Goal: Transaction & Acquisition: Purchase product/service

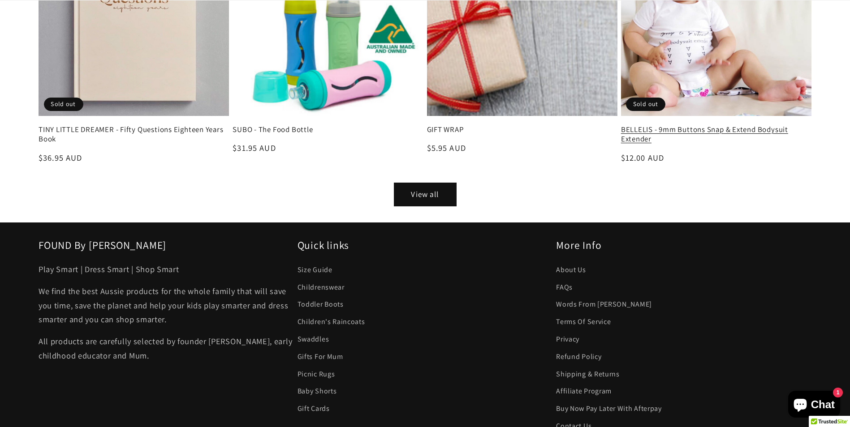
scroll to position [1613, 0]
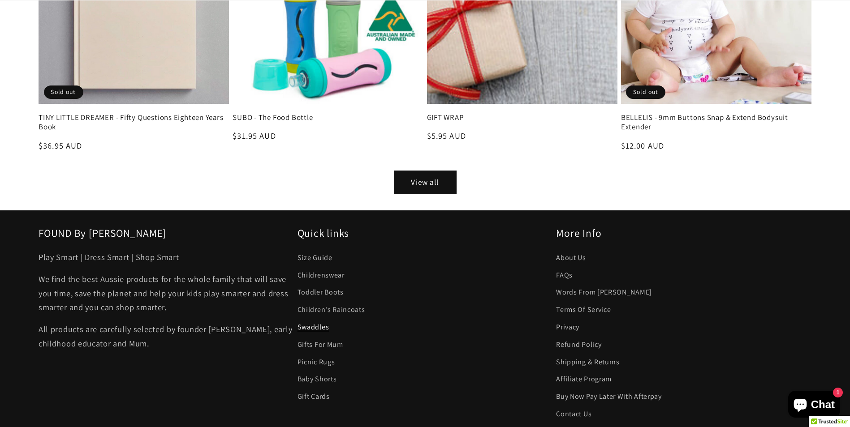
click at [310, 318] on link "Swaddles" at bounding box center [313, 326] width 32 height 17
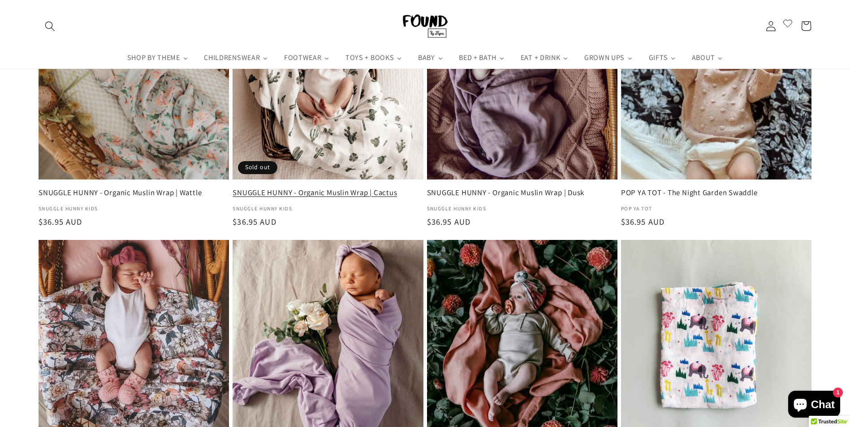
scroll to position [717, 0]
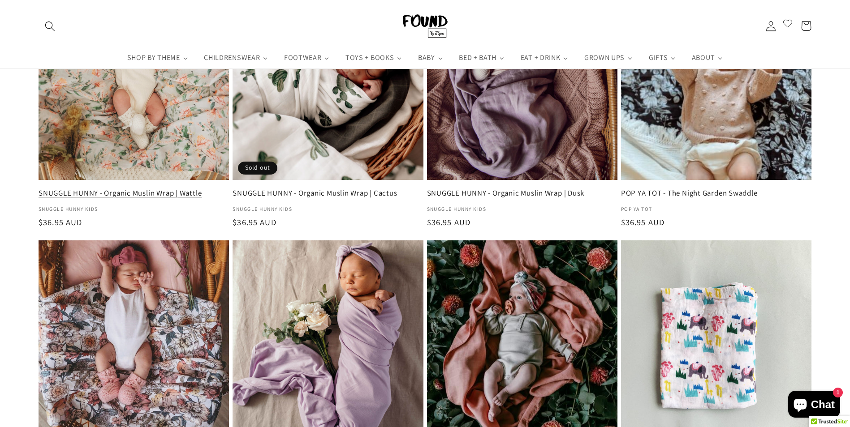
click at [157, 189] on link "SNUGGLE HUNNY - Organic Muslin Wrap | Wattle" at bounding box center [134, 193] width 190 height 9
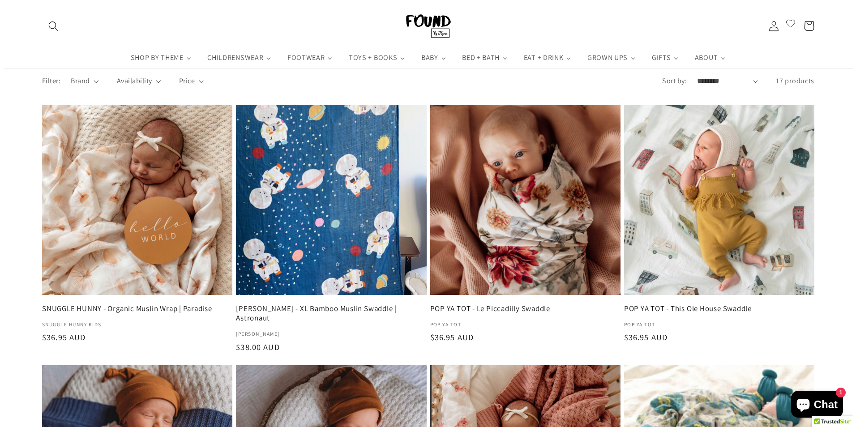
scroll to position [0, 0]
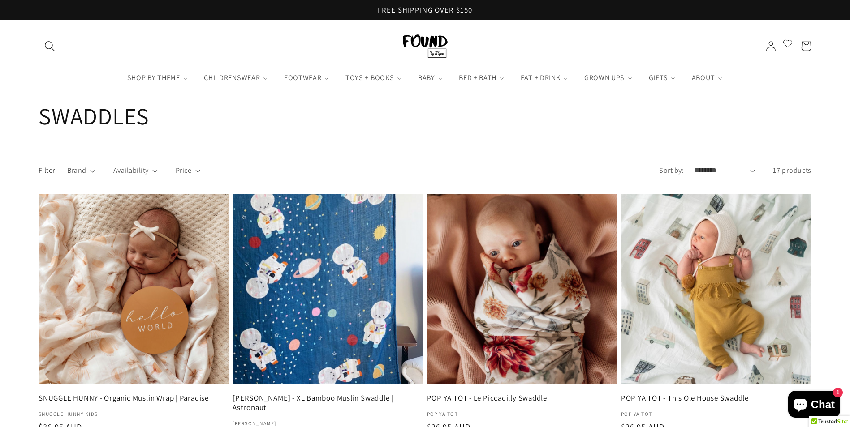
click at [49, 39] on span "Search" at bounding box center [50, 46] width 23 height 23
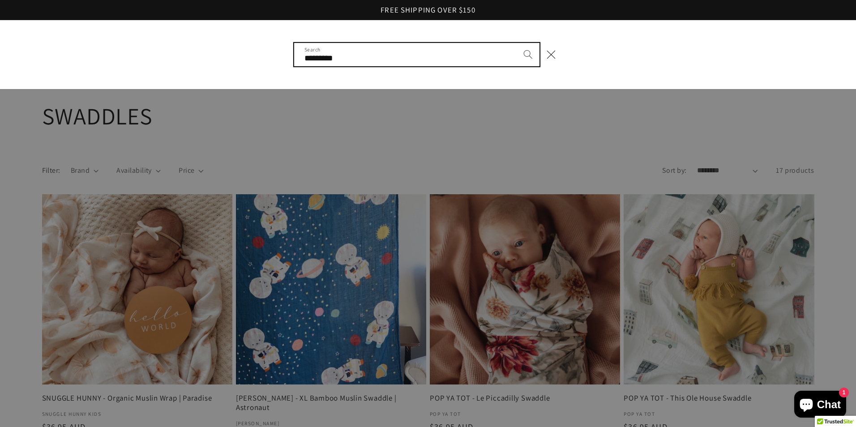
type input "*********"
click at [517, 43] on button "Search" at bounding box center [528, 54] width 23 height 23
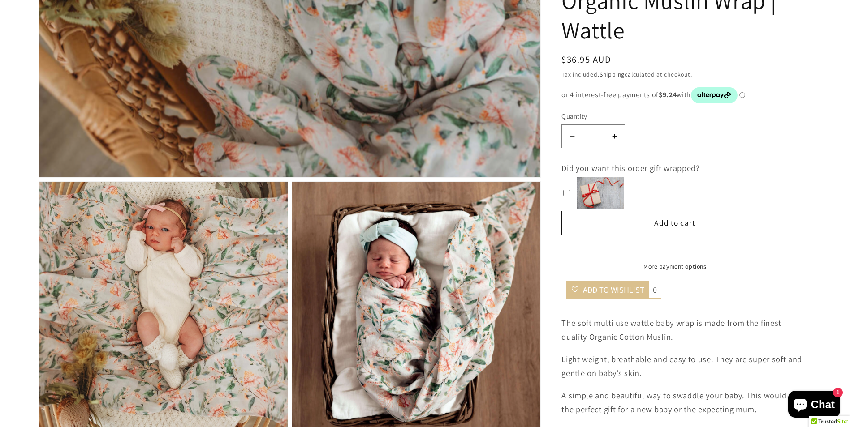
scroll to position [448, 0]
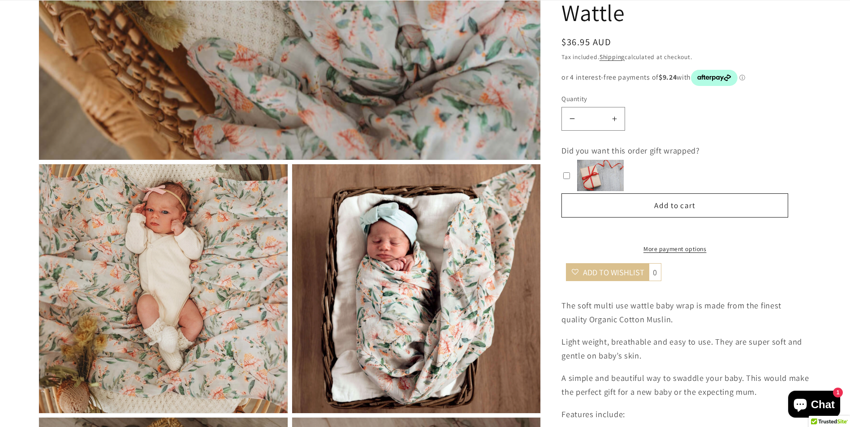
click at [262, 237] on img "Gallery Viewer" at bounding box center [163, 288] width 249 height 249
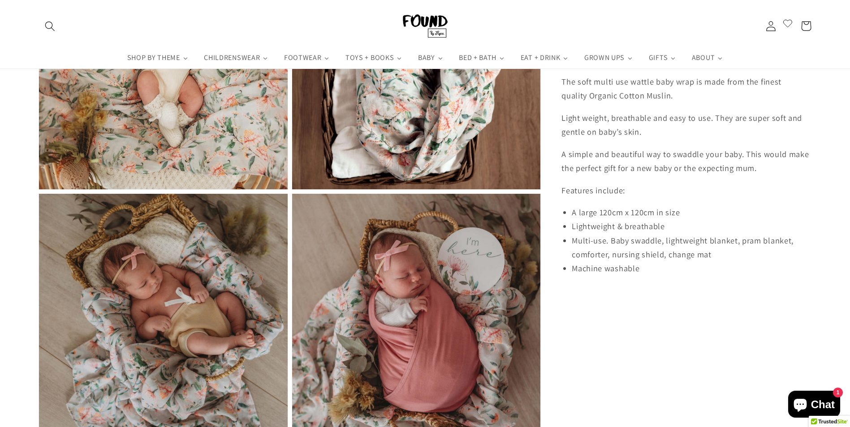
click at [207, 133] on img "Gallery Viewer" at bounding box center [163, 64] width 249 height 249
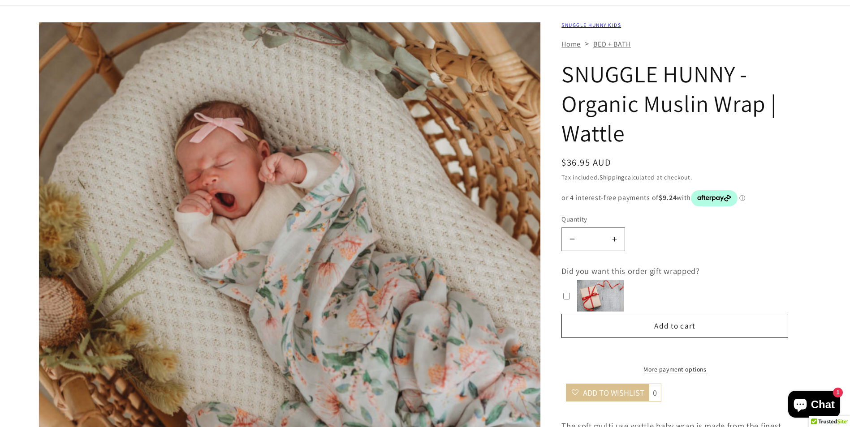
scroll to position [0, 0]
